Goal: Task Accomplishment & Management: Use online tool/utility

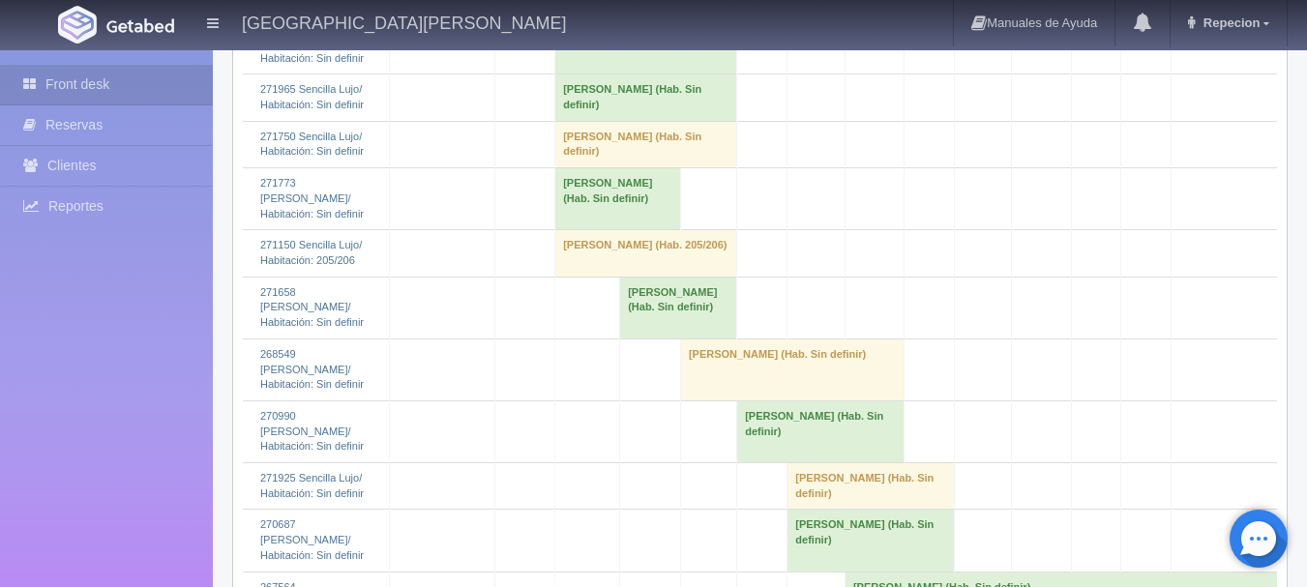
scroll to position [2225, 0]
click at [622, 165] on td "maria teresa andrade (Hab. Sin definir)" at bounding box center [646, 142] width 182 height 46
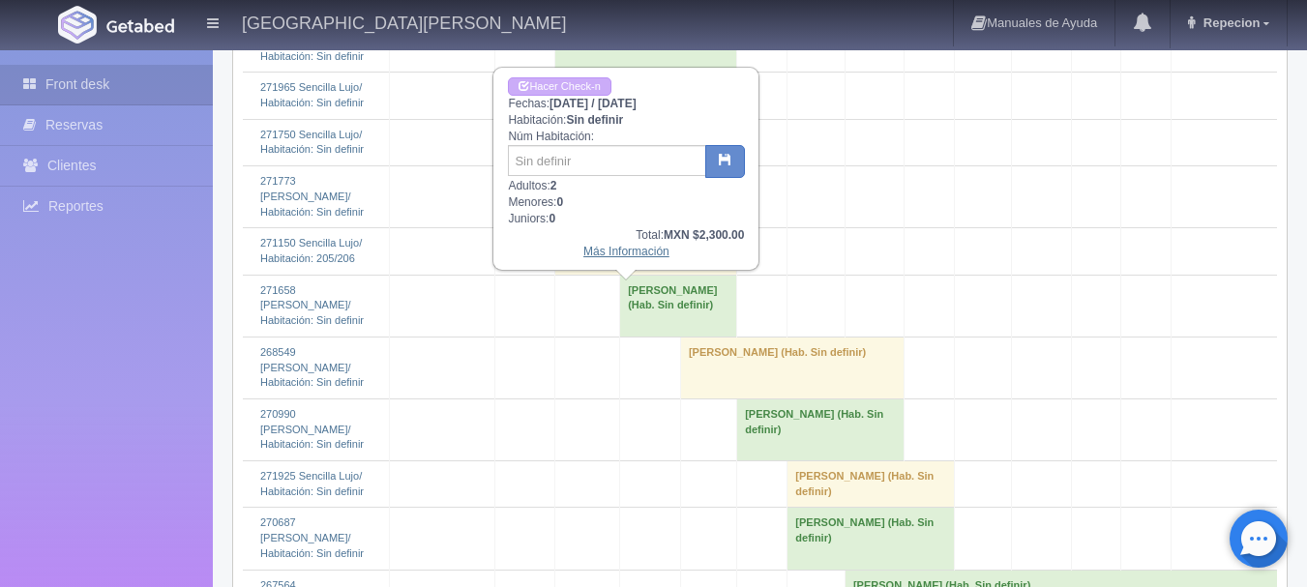
click at [628, 255] on link "Más Información" at bounding box center [626, 252] width 86 height 14
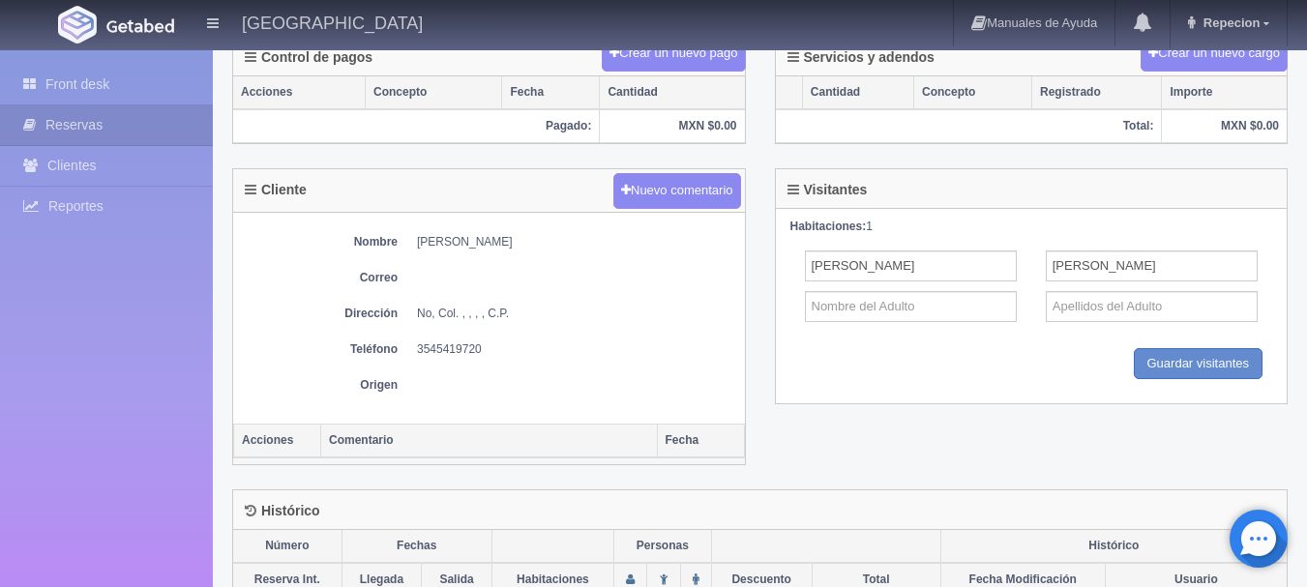
scroll to position [582, 0]
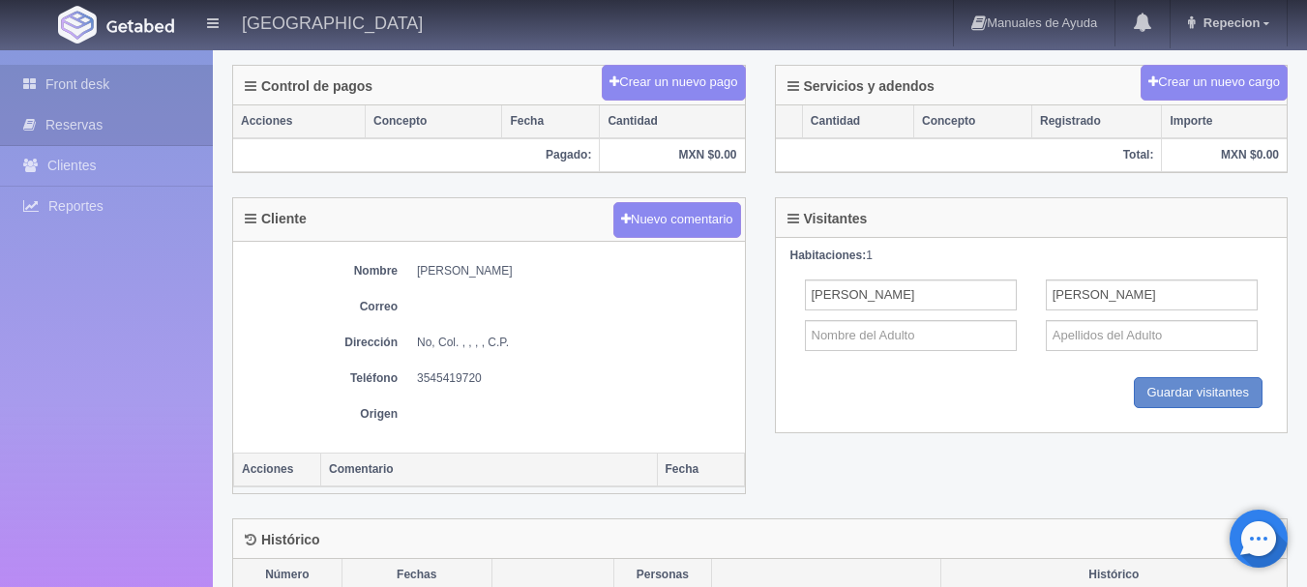
click at [94, 84] on link "Front desk" at bounding box center [106, 85] width 213 height 40
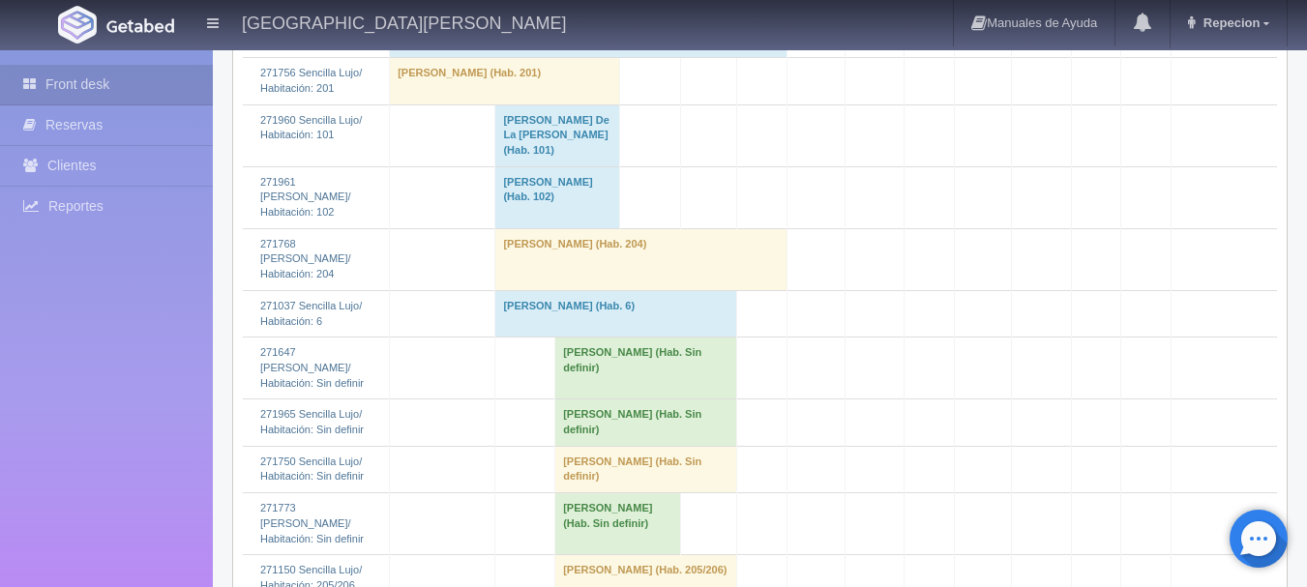
scroll to position [2129, 0]
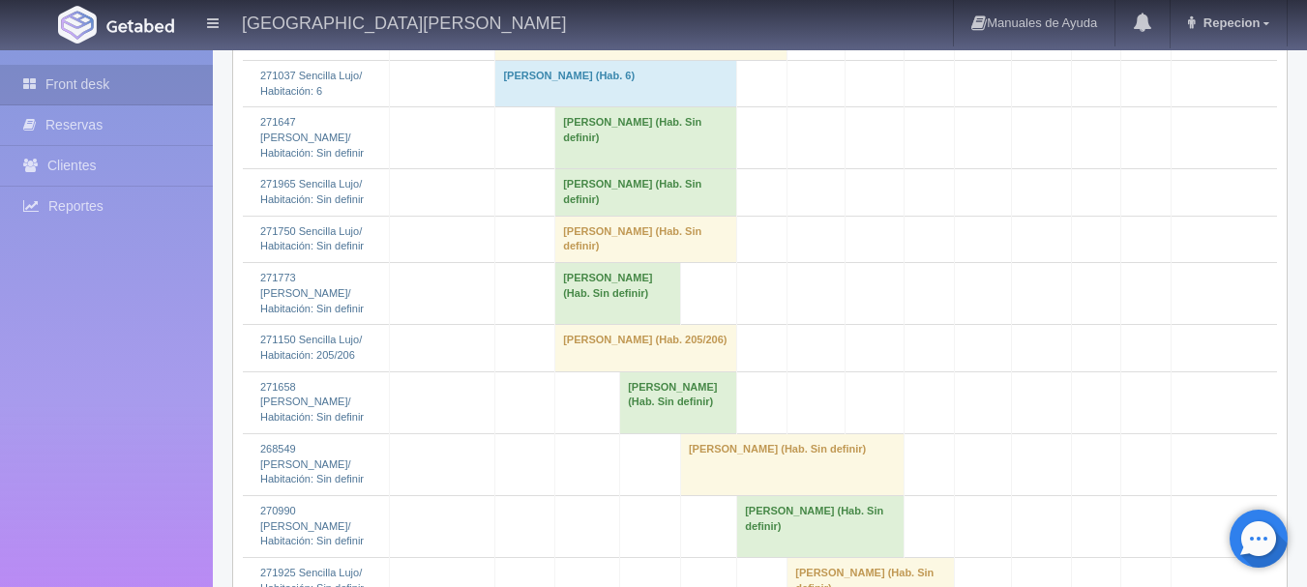
click at [576, 262] on td "[PERSON_NAME] (Hab. Sin definir)" at bounding box center [646, 239] width 182 height 46
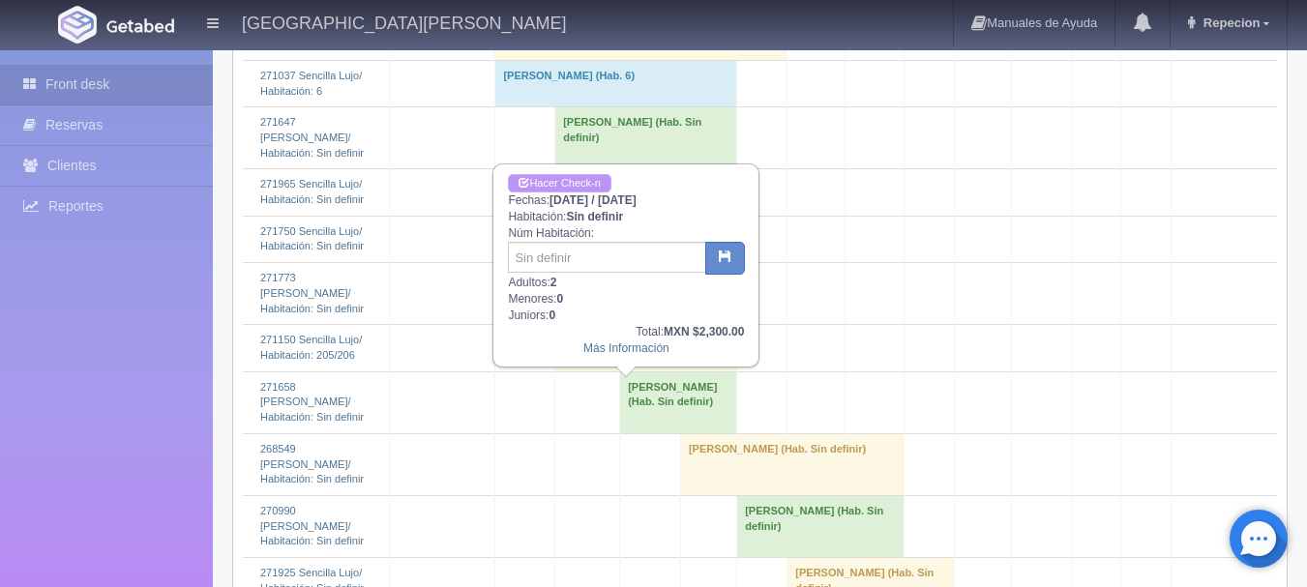
click at [574, 178] on link "Hacer Check-n" at bounding box center [559, 183] width 103 height 18
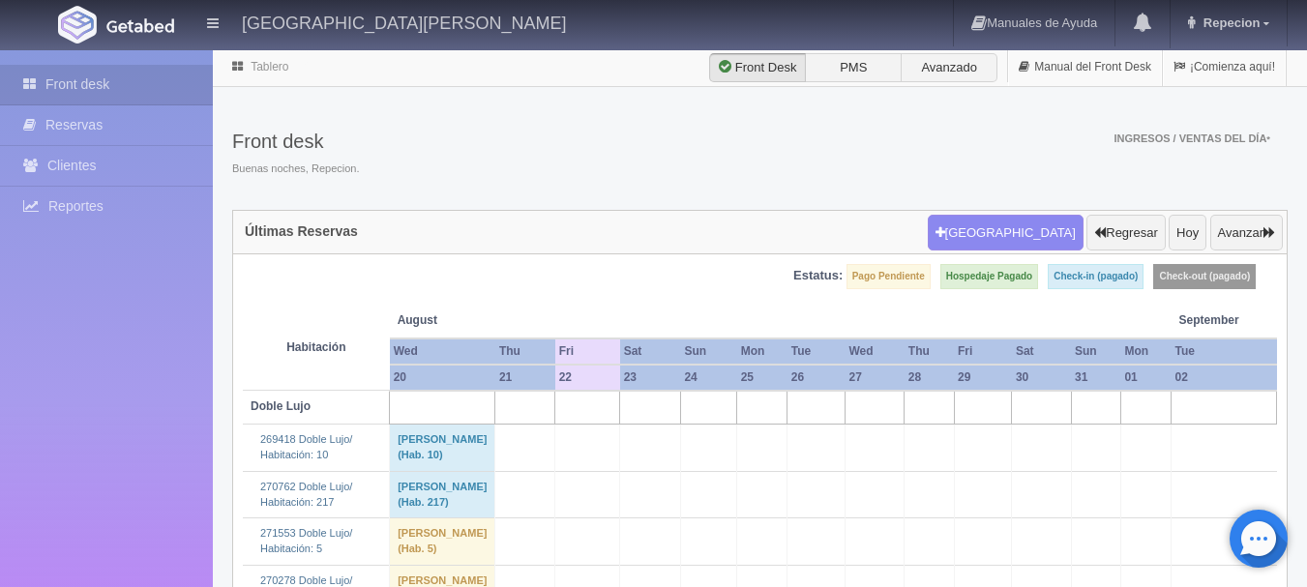
scroll to position [2129, 0]
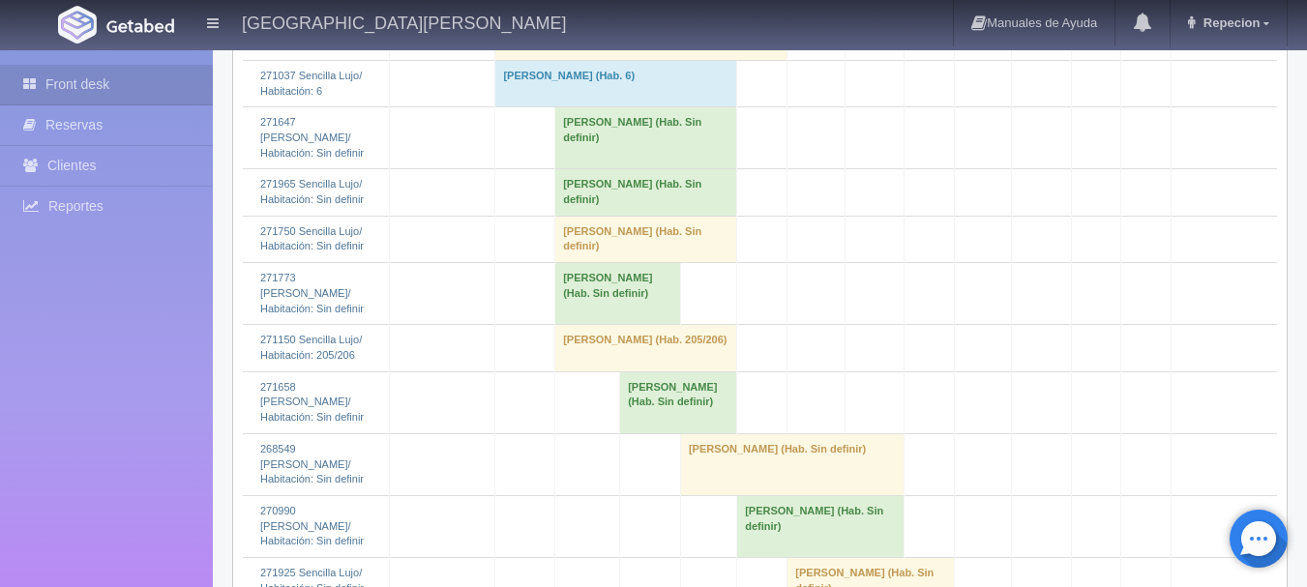
click at [595, 262] on td "[PERSON_NAME] (Hab. Sin definir)" at bounding box center [646, 239] width 182 height 46
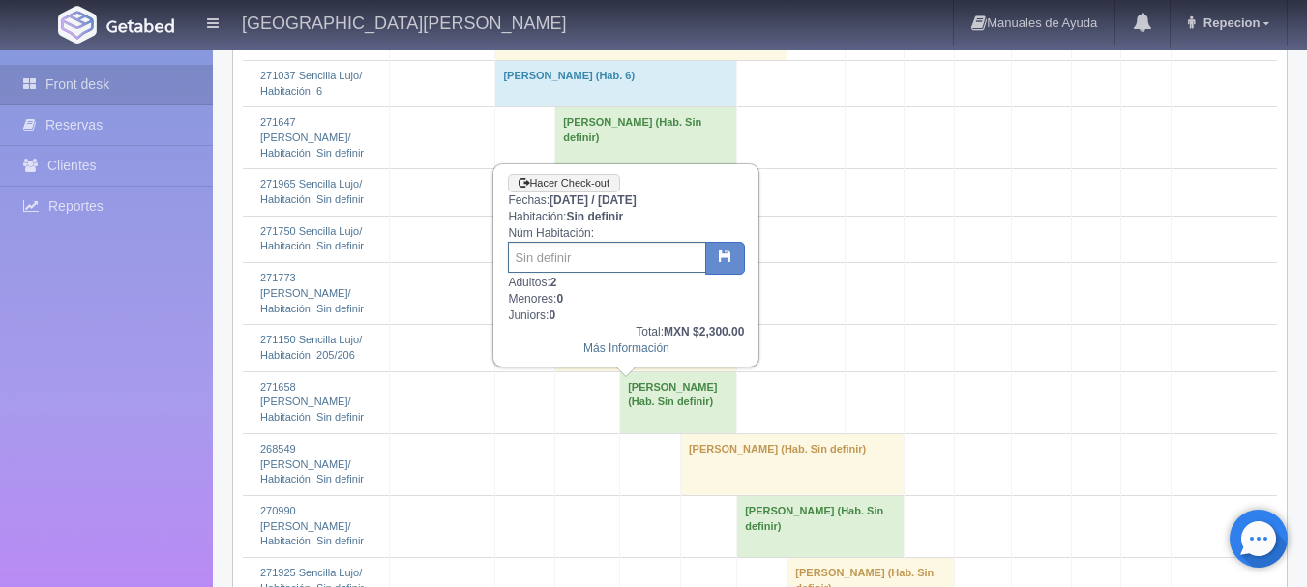
click at [587, 255] on input "text" at bounding box center [607, 257] width 198 height 31
type input "105"
click at [731, 259] on icon "button" at bounding box center [725, 256] width 13 height 13
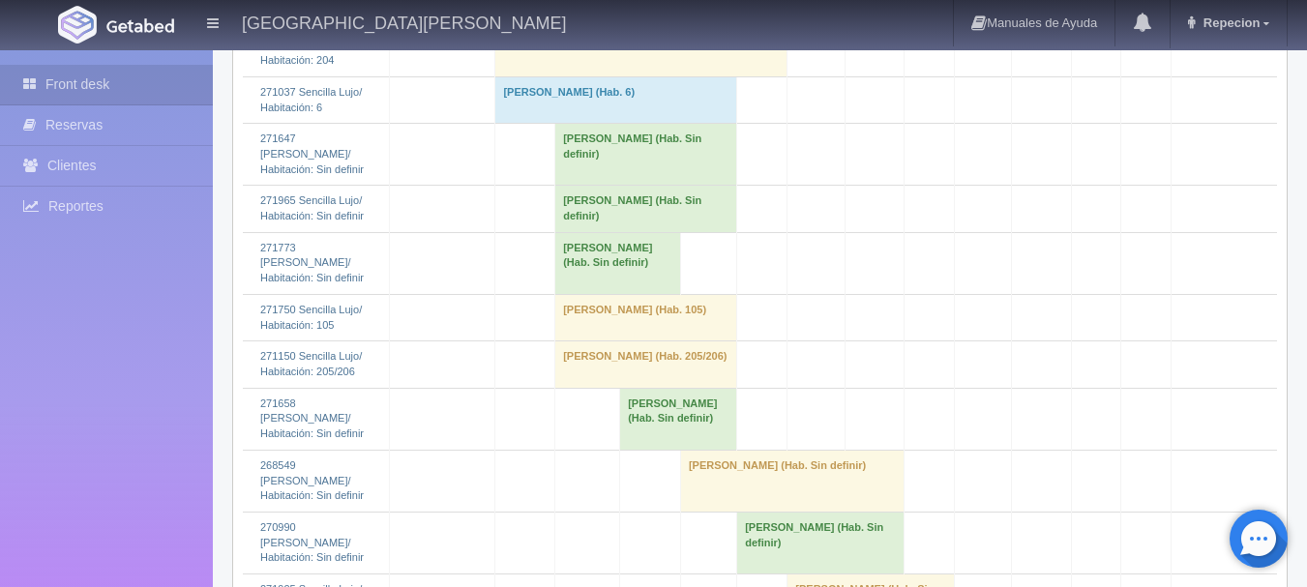
scroll to position [2129, 0]
